Goal: Task Accomplishment & Management: Use online tool/utility

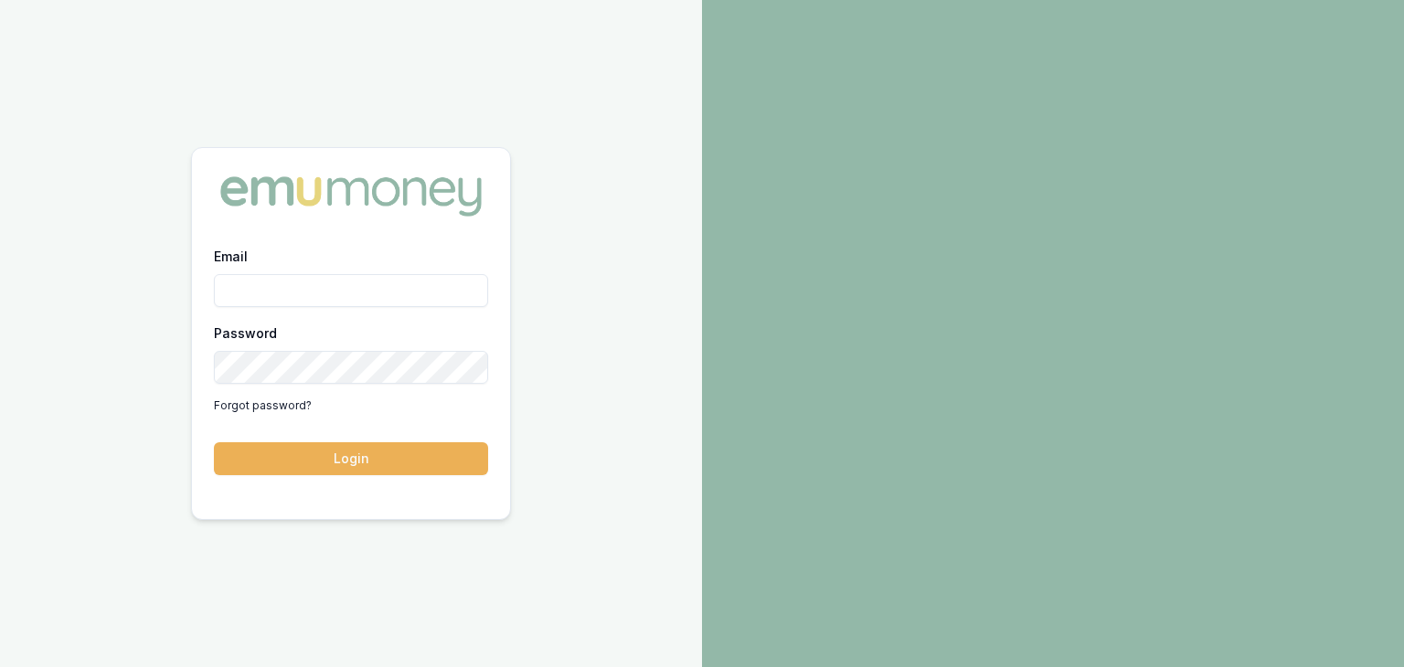
click at [362, 290] on input "Email" at bounding box center [351, 290] width 274 height 33
type input "[EMAIL_ADDRESS][PERSON_NAME][DOMAIN_NAME]"
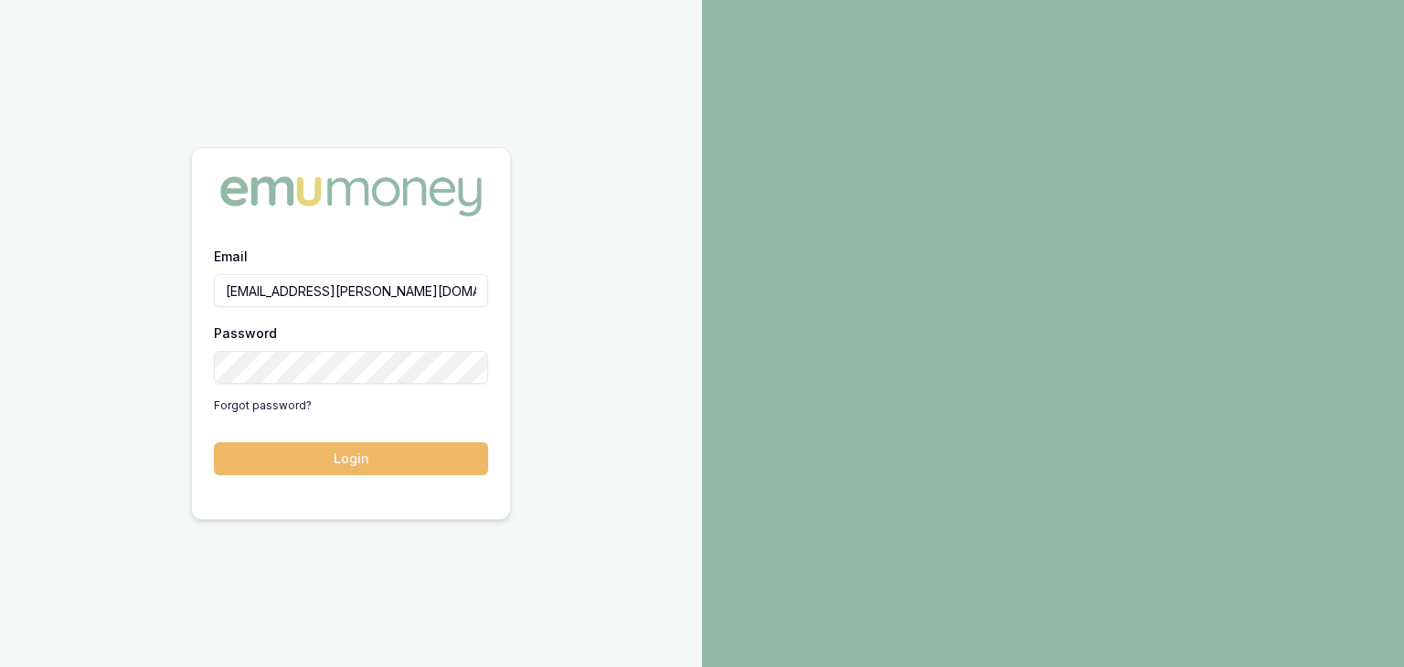
click at [402, 453] on button "Login" at bounding box center [351, 459] width 274 height 33
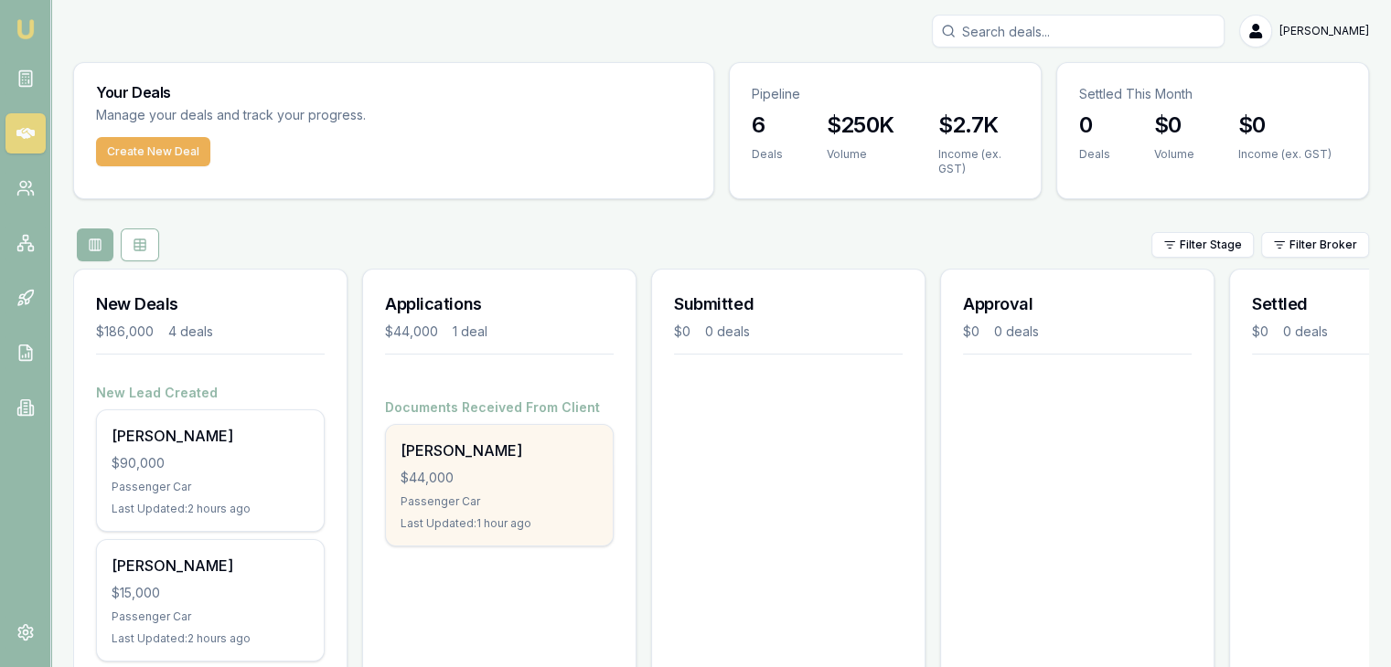
click at [461, 478] on div "$44,000" at bounding box center [499, 478] width 198 height 18
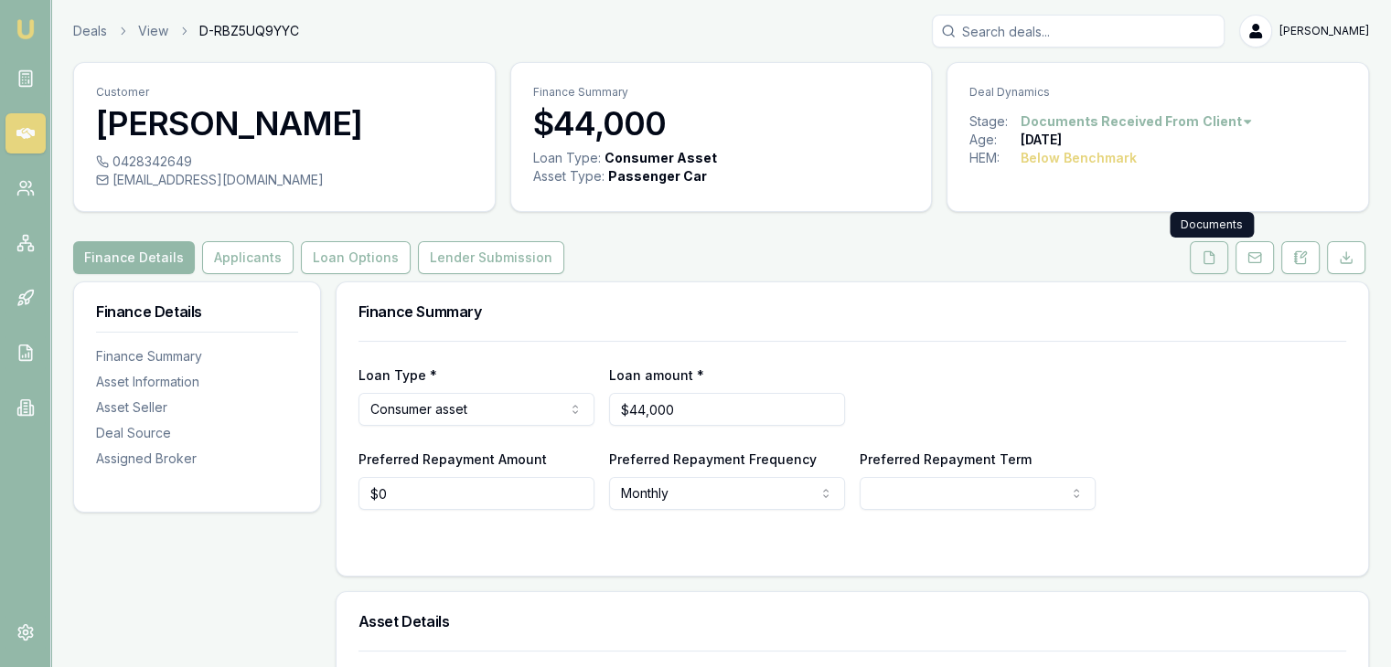
click at [1212, 259] on icon at bounding box center [1208, 258] width 15 height 15
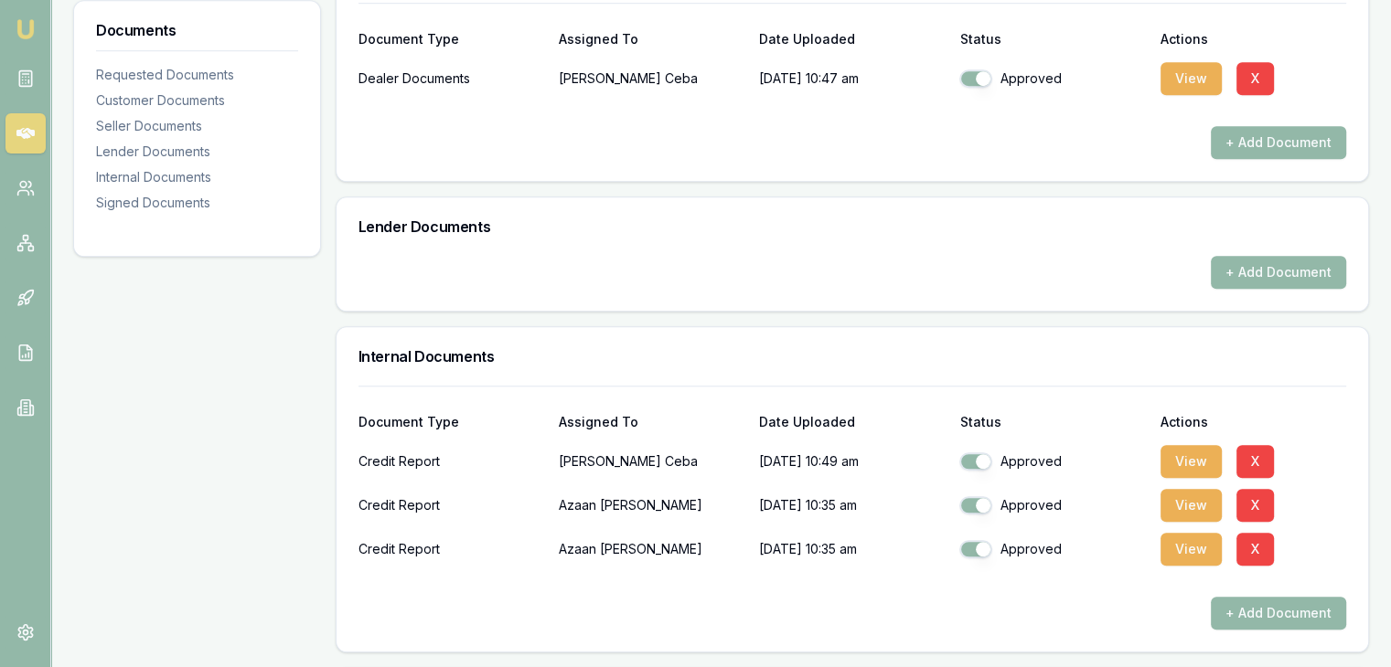
scroll to position [1710, 0]
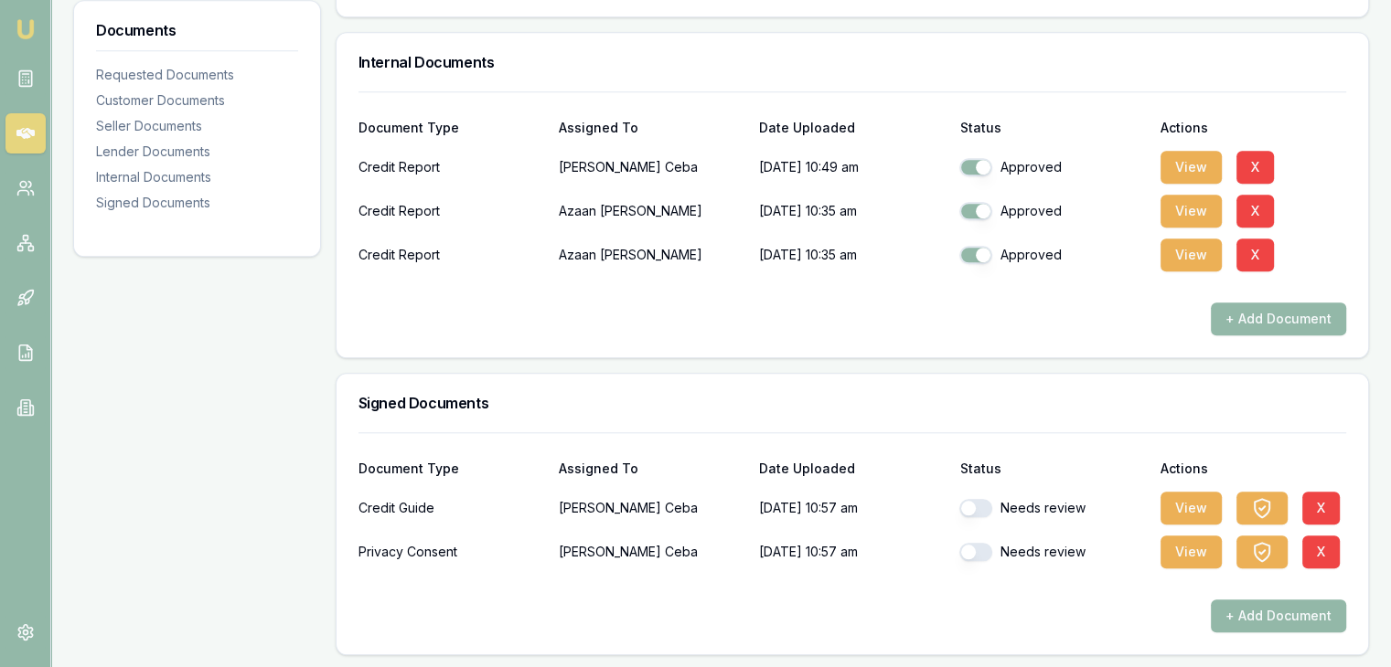
click at [988, 547] on button "button" at bounding box center [975, 552] width 33 height 18
checkbox input "true"
click at [988, 504] on button "button" at bounding box center [975, 508] width 33 height 18
checkbox input "true"
click at [1183, 550] on button "View" at bounding box center [1190, 552] width 61 height 33
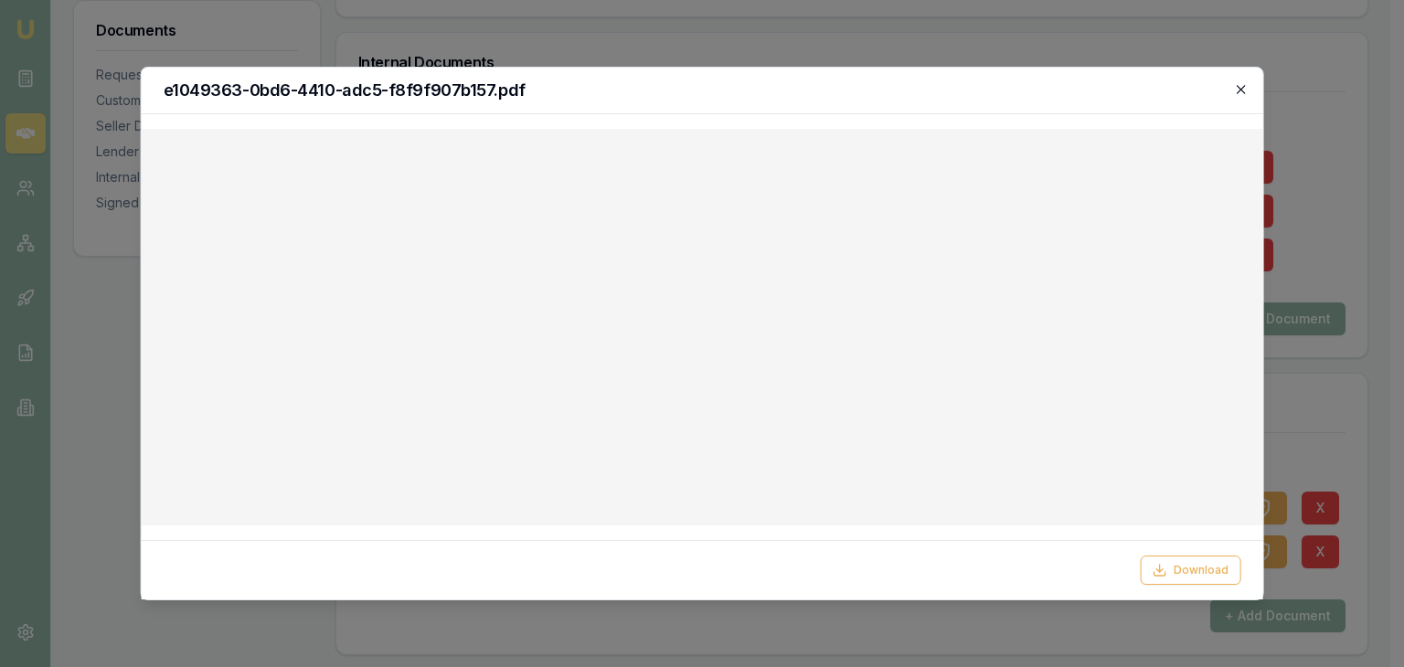
click at [1244, 91] on icon "button" at bounding box center [1241, 89] width 8 height 8
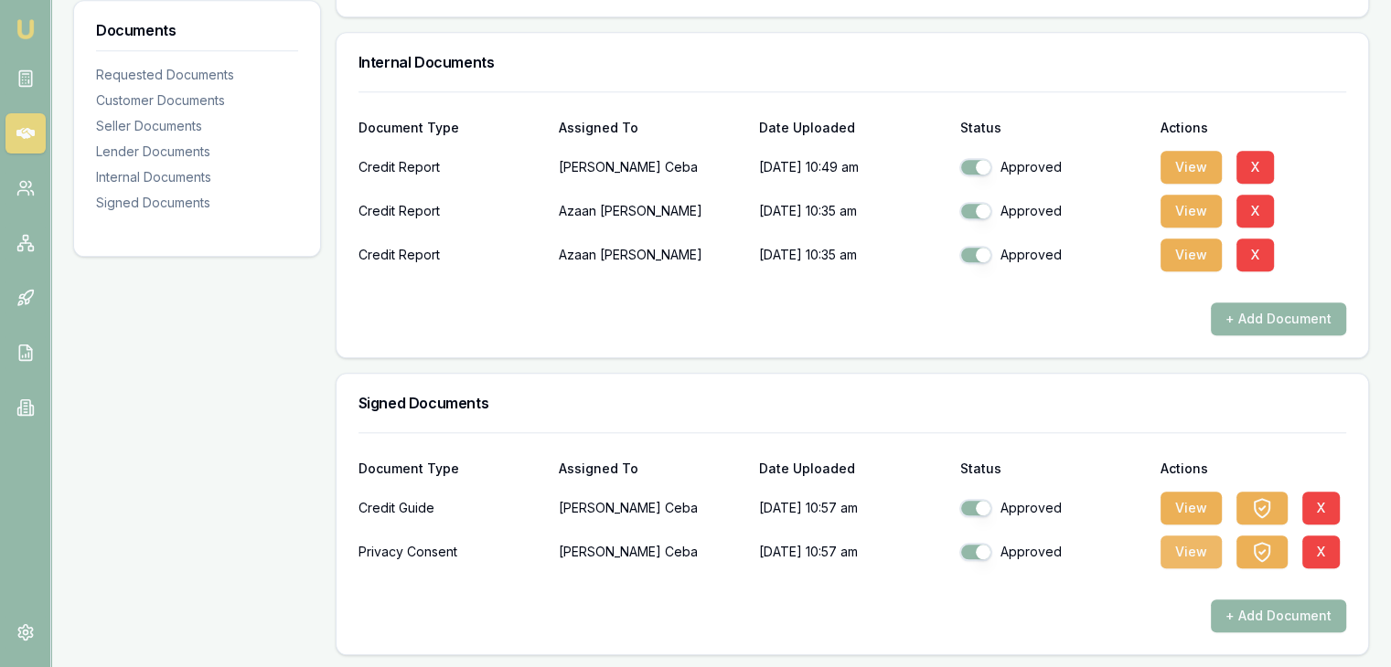
click at [1189, 550] on button "View" at bounding box center [1190, 552] width 61 height 33
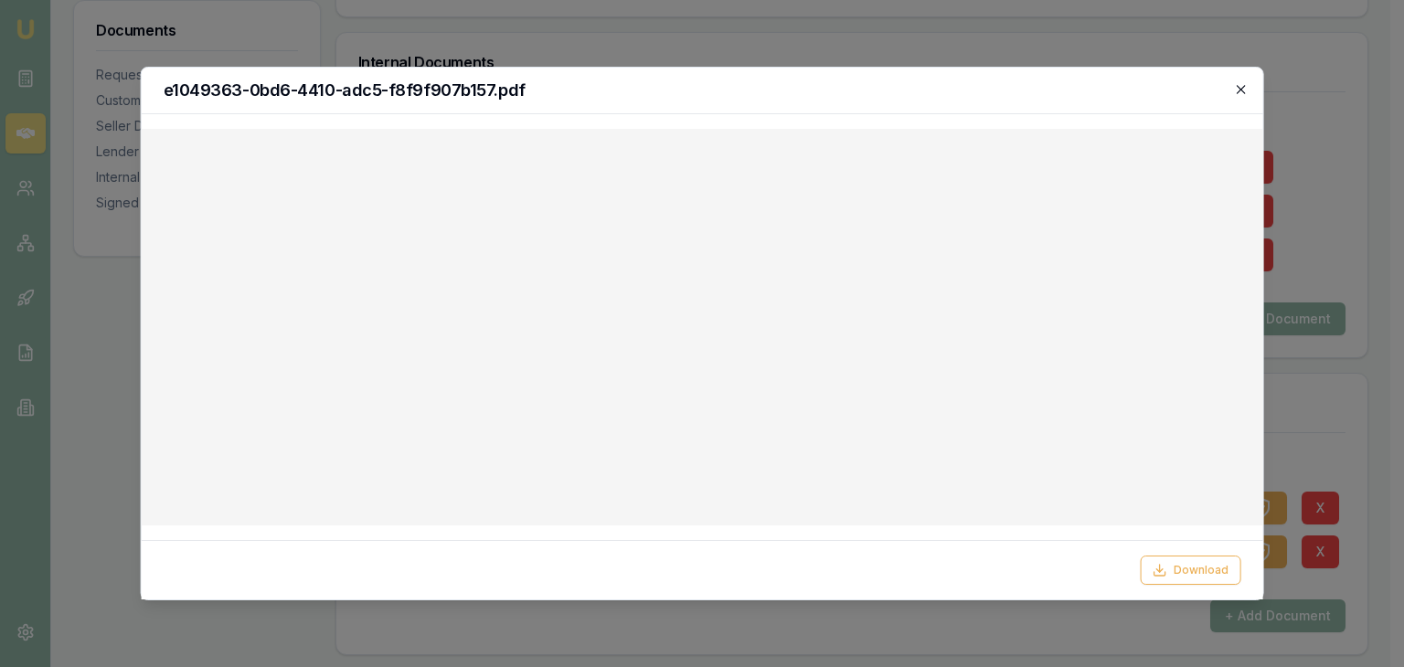
click at [1240, 91] on icon "button" at bounding box center [1241, 89] width 8 height 8
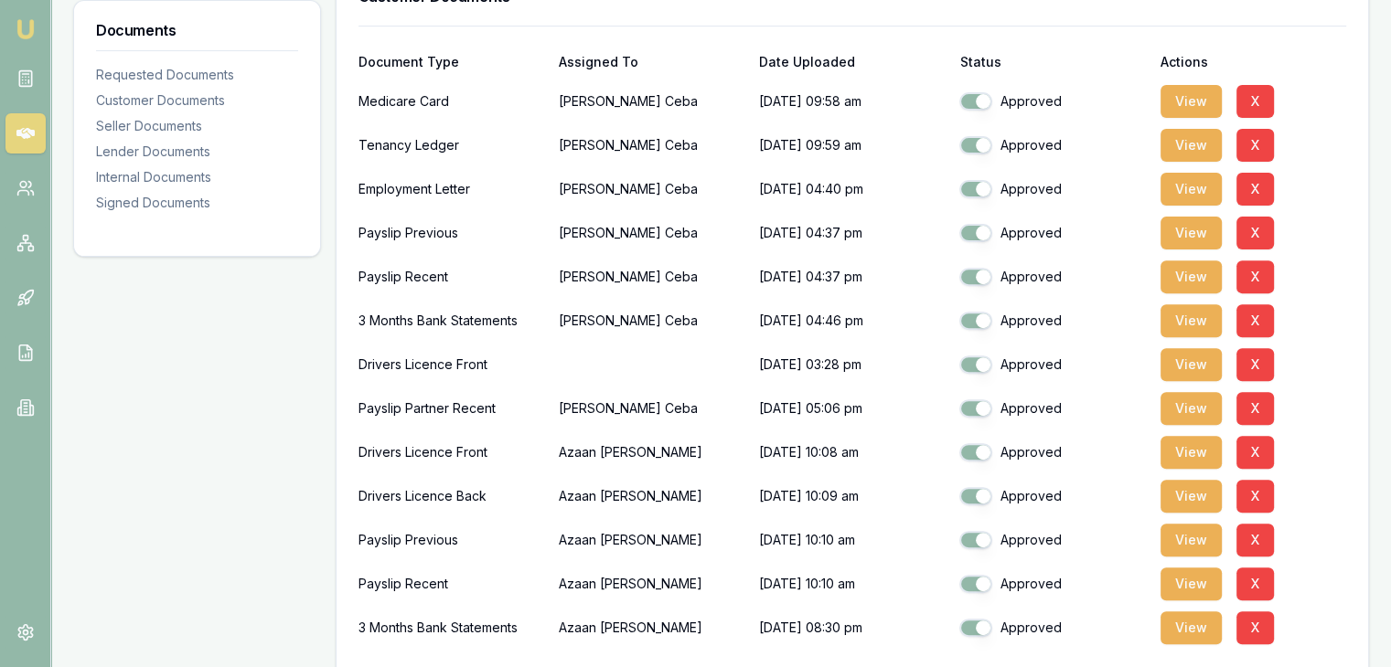
scroll to position [704, 0]
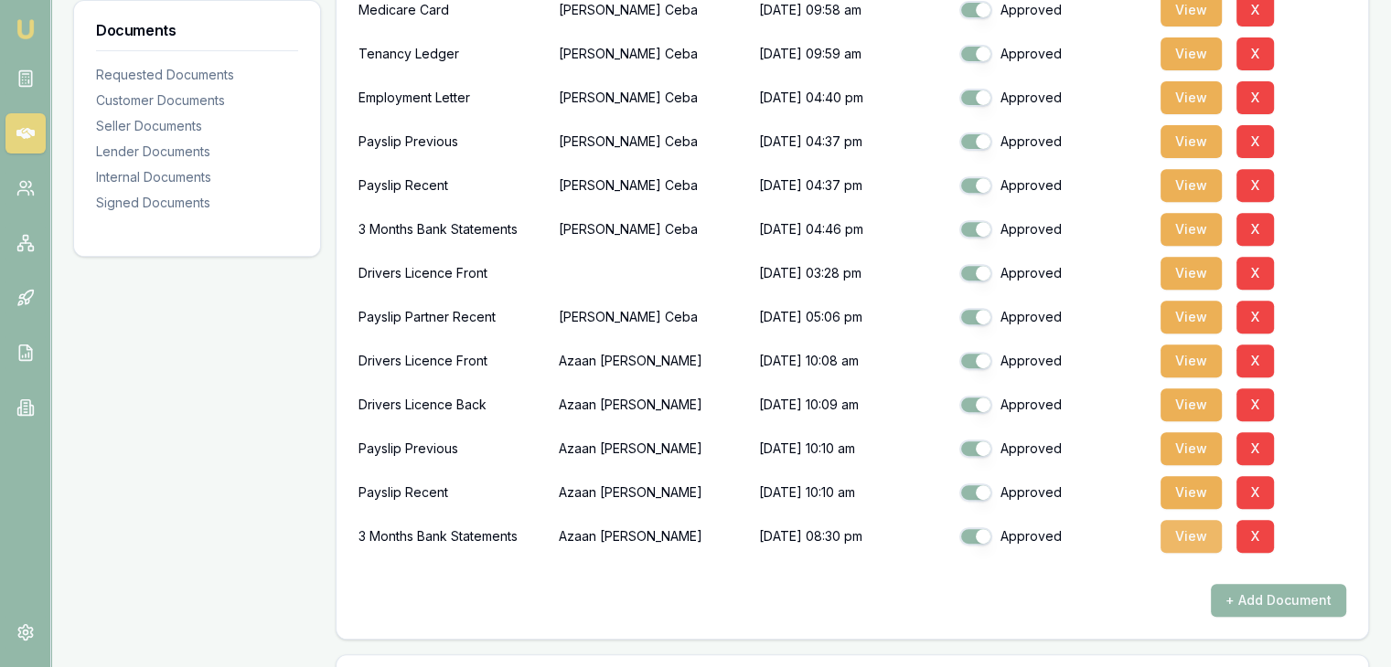
click at [1179, 531] on button "View" at bounding box center [1190, 536] width 61 height 33
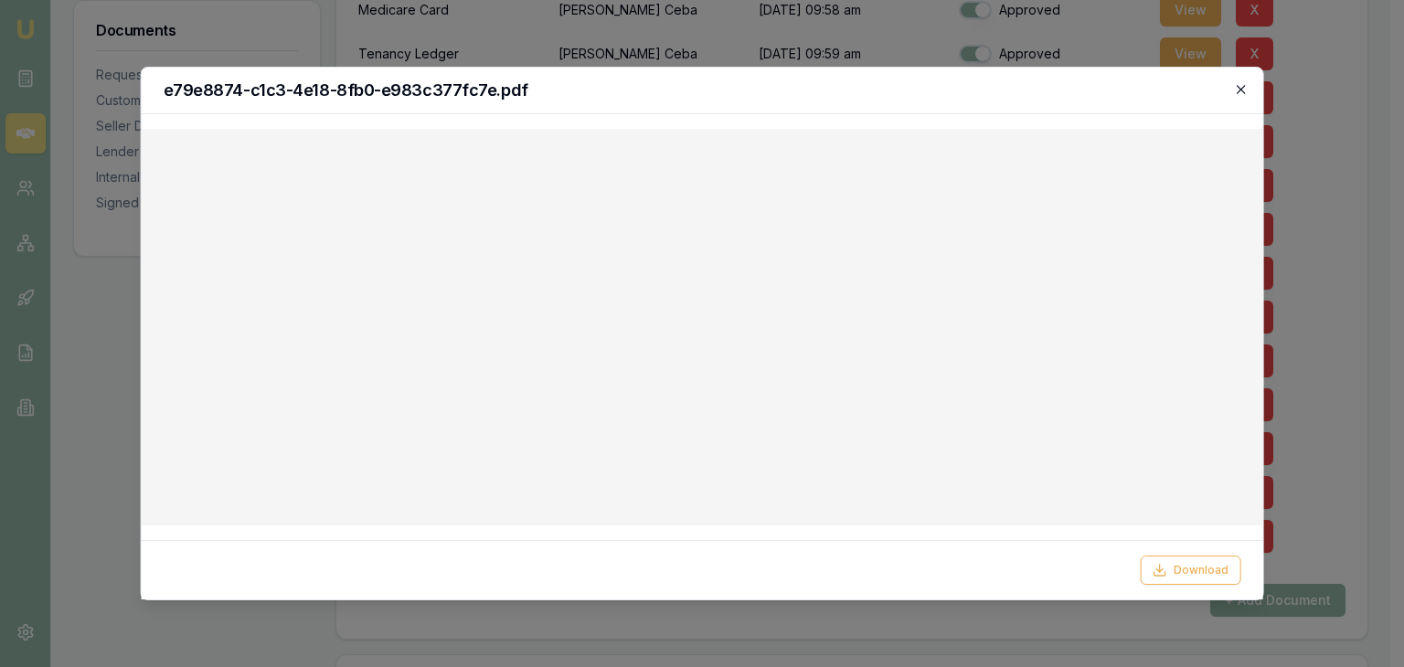
click at [1244, 89] on icon "button" at bounding box center [1240, 89] width 15 height 15
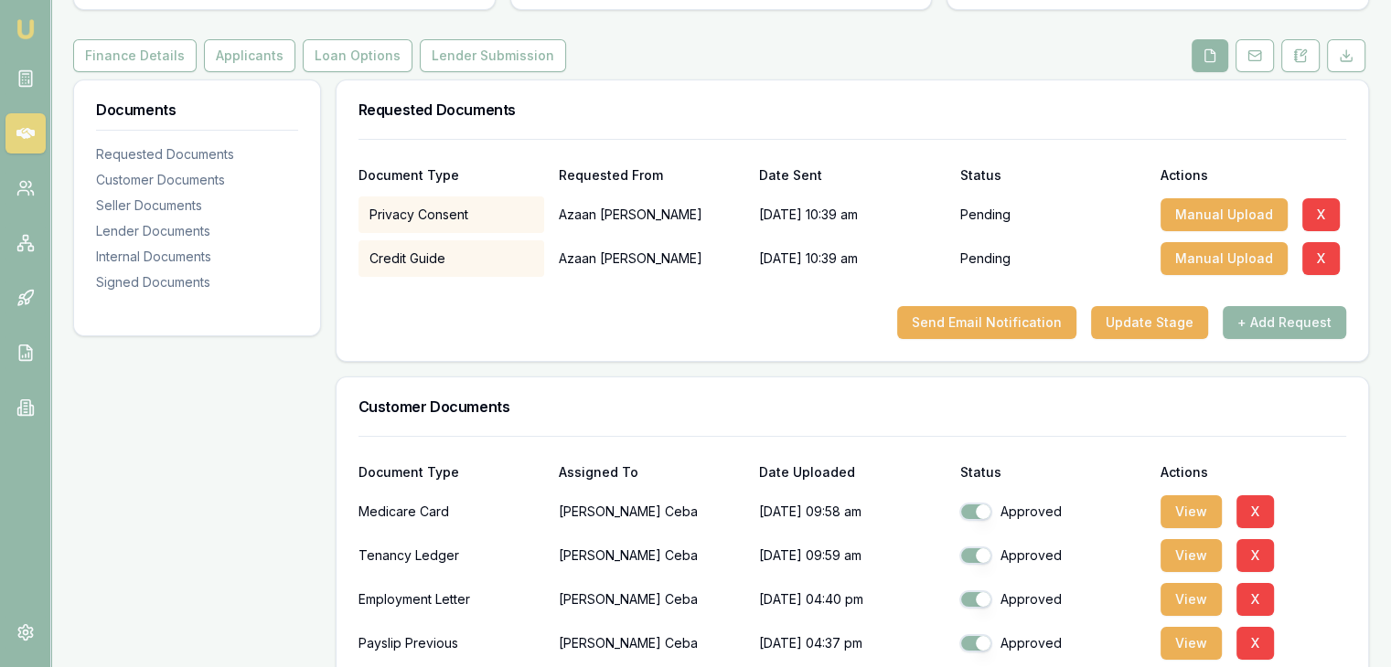
scroll to position [0, 0]
